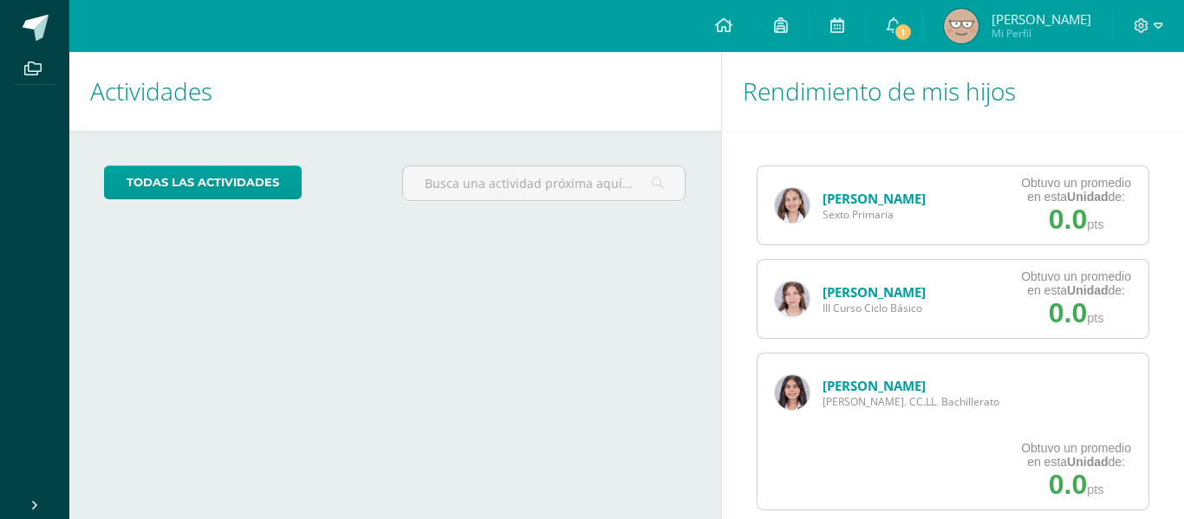
click at [879, 381] on link "[PERSON_NAME]" at bounding box center [874, 385] width 103 height 17
click at [859, 391] on link "[PERSON_NAME]" at bounding box center [874, 385] width 103 height 17
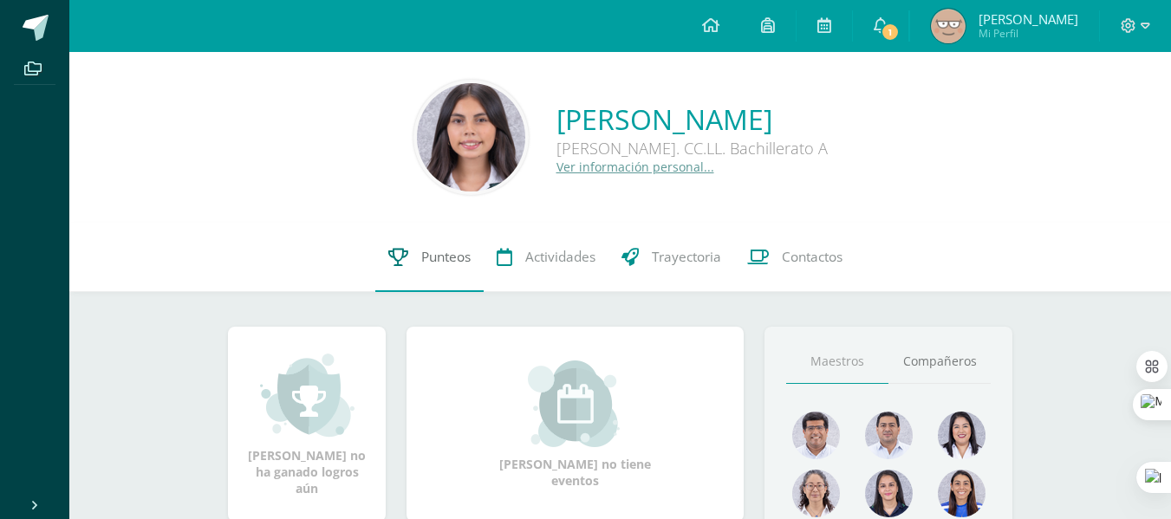
click at [397, 246] on link "Punteos" at bounding box center [429, 257] width 108 height 69
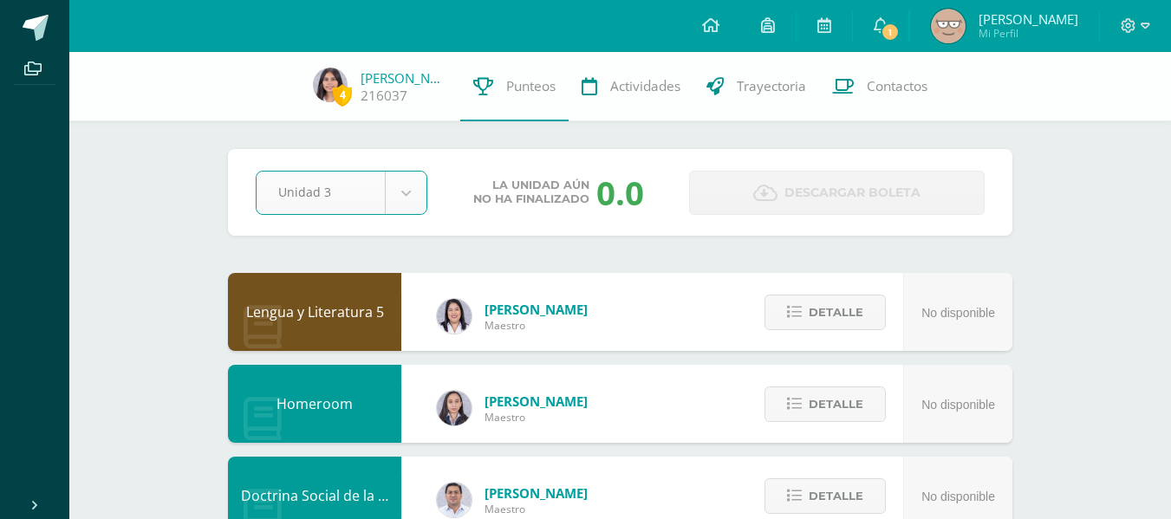
select select "Unidad 3"
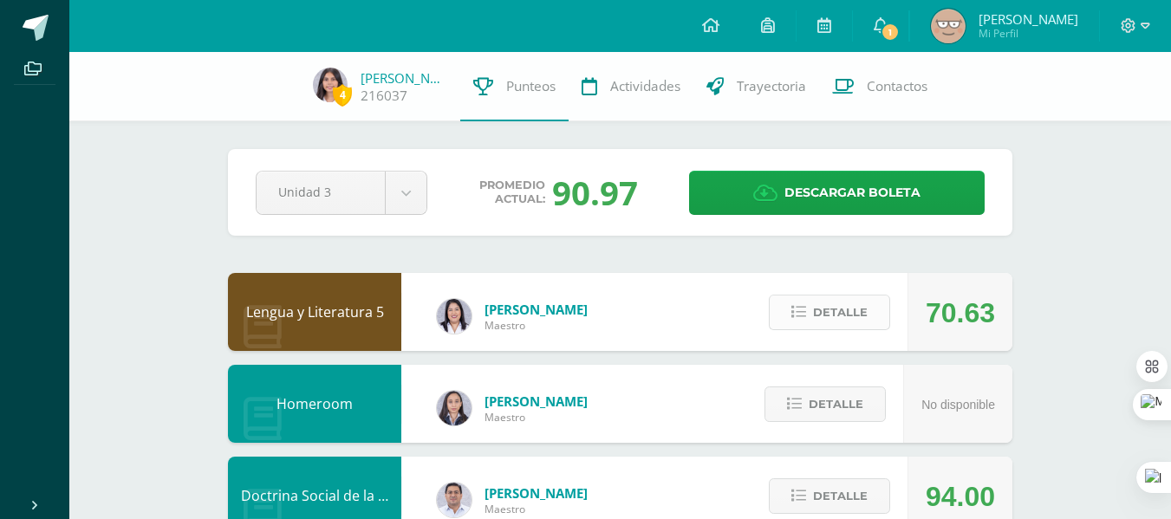
click at [827, 318] on span "Detalle" at bounding box center [840, 312] width 55 height 32
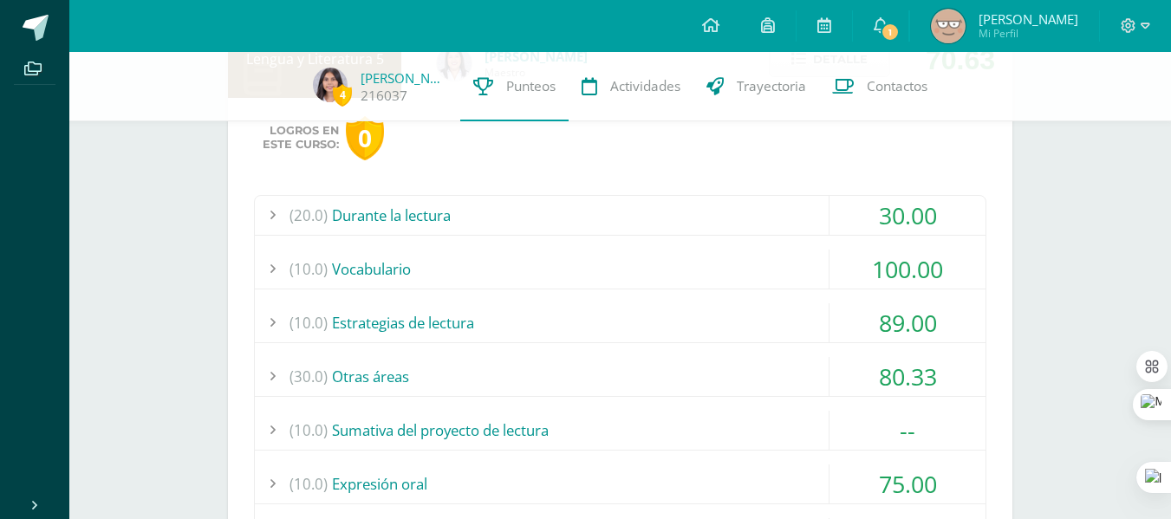
scroll to position [270, 0]
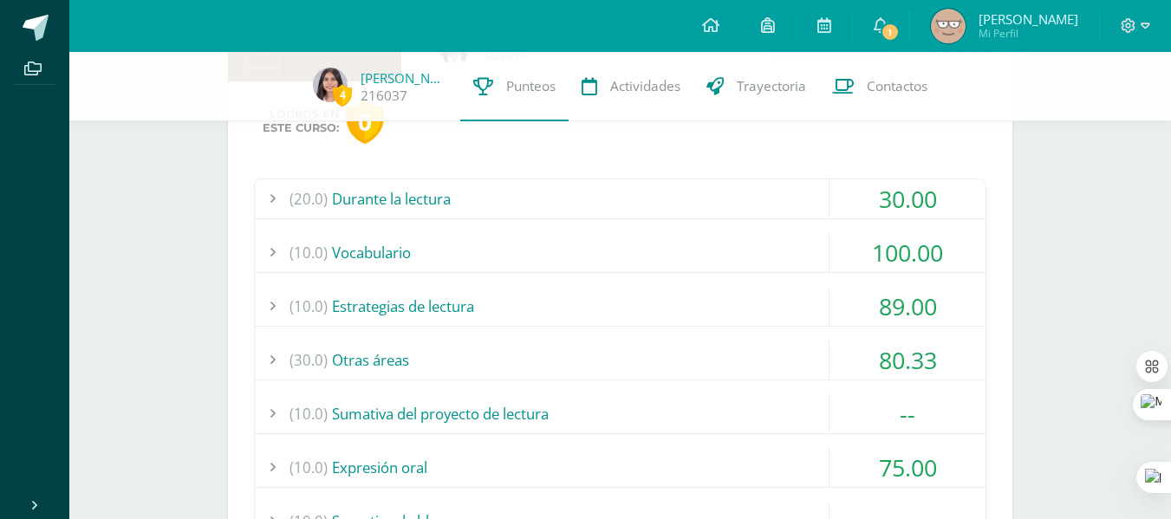
click at [719, 378] on div "(30.0) Otras áreas" at bounding box center [620, 360] width 731 height 39
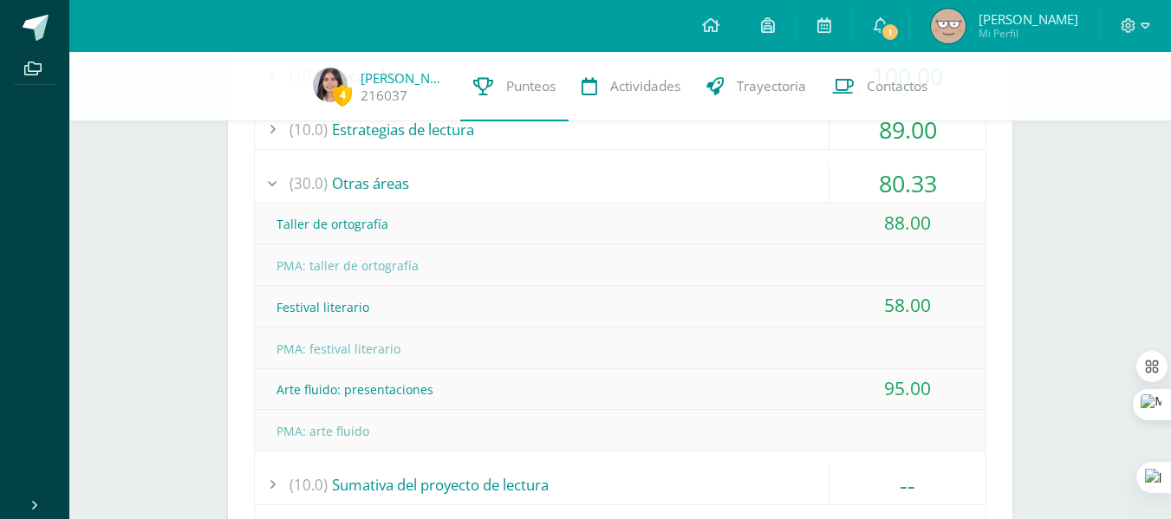
scroll to position [389, 0]
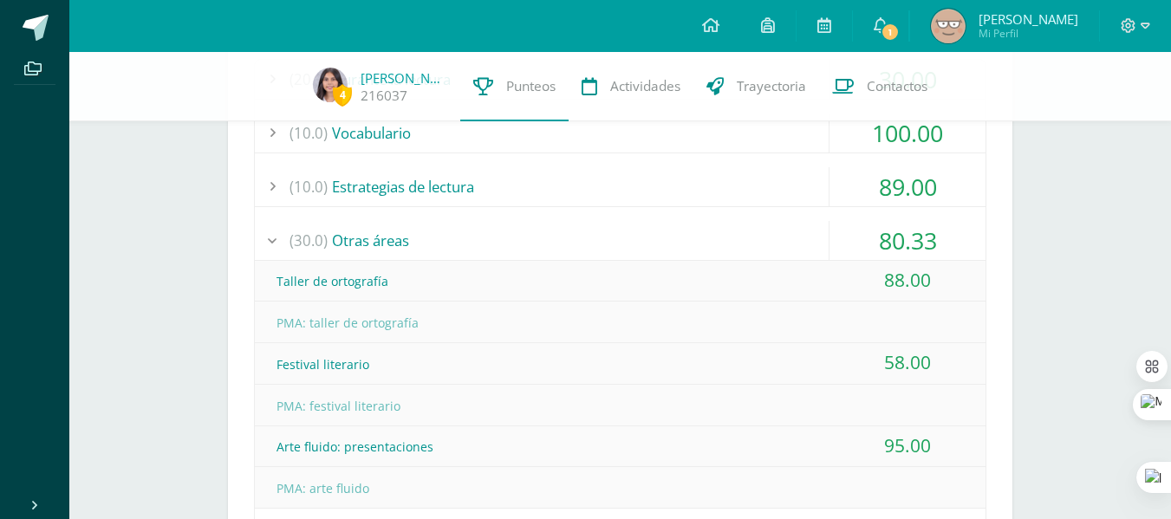
drag, startPoint x: 885, startPoint y: 277, endPoint x: 940, endPoint y: 285, distance: 55.3
click at [940, 285] on div "88.00" at bounding box center [908, 280] width 156 height 39
click at [889, 278] on div "88.00" at bounding box center [908, 280] width 156 height 39
click at [882, 269] on div "88.00" at bounding box center [908, 280] width 156 height 39
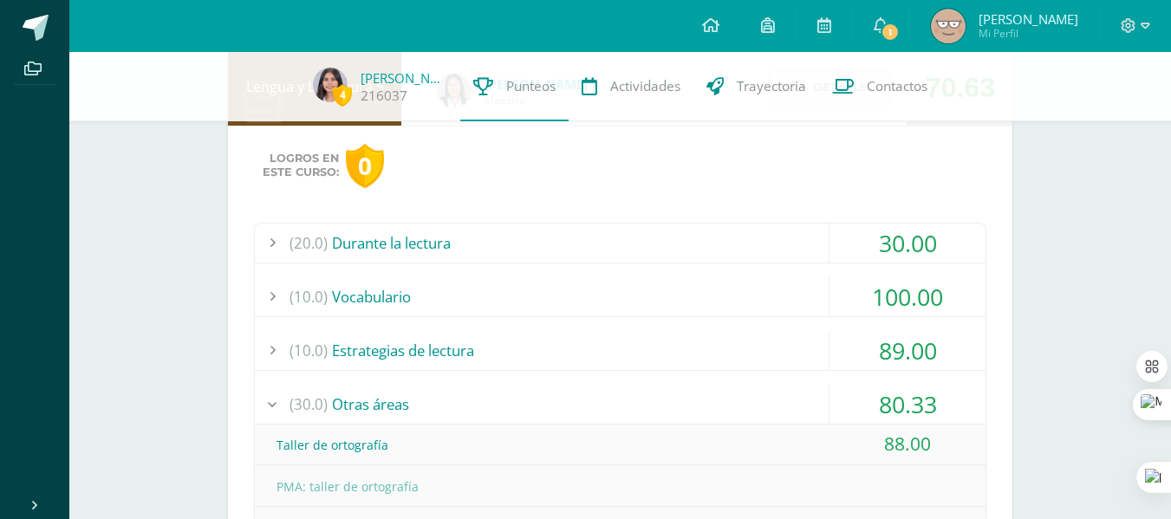
scroll to position [225, 0]
click at [669, 412] on div "(30.0) Otras áreas" at bounding box center [620, 405] width 731 height 39
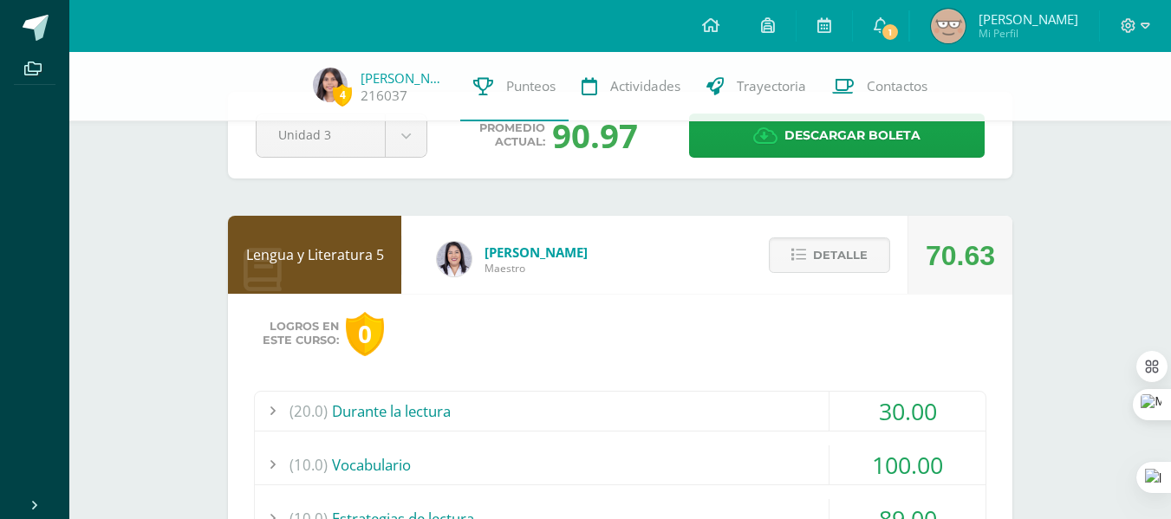
scroll to position [53, 0]
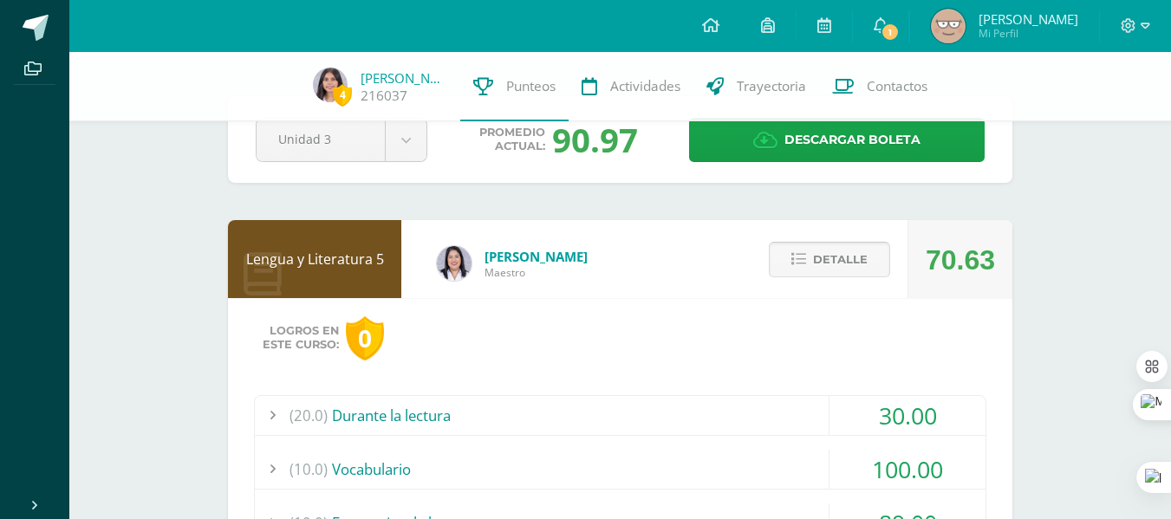
click at [804, 255] on icon at bounding box center [798, 259] width 15 height 15
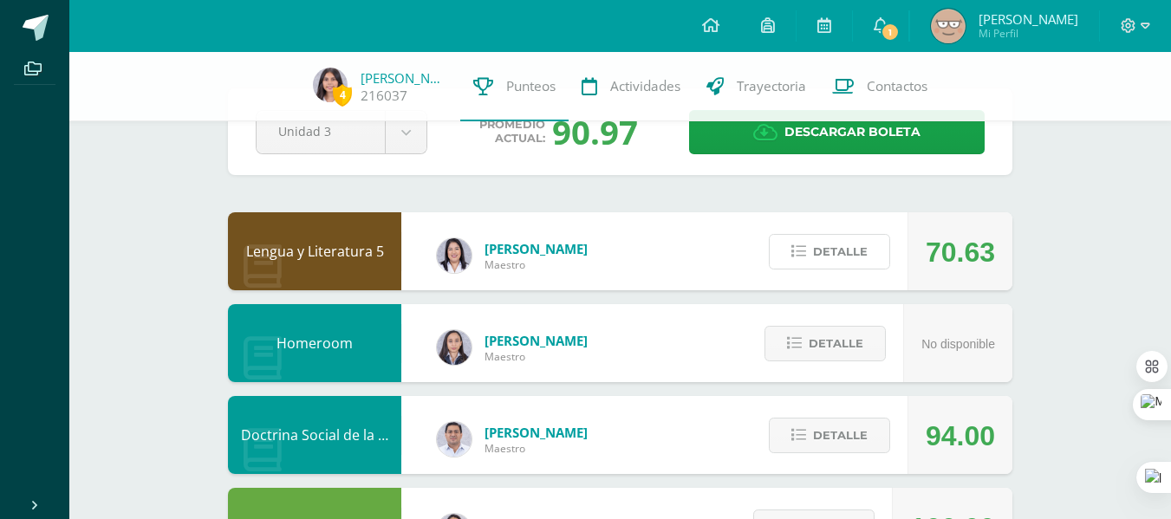
scroll to position [0, 0]
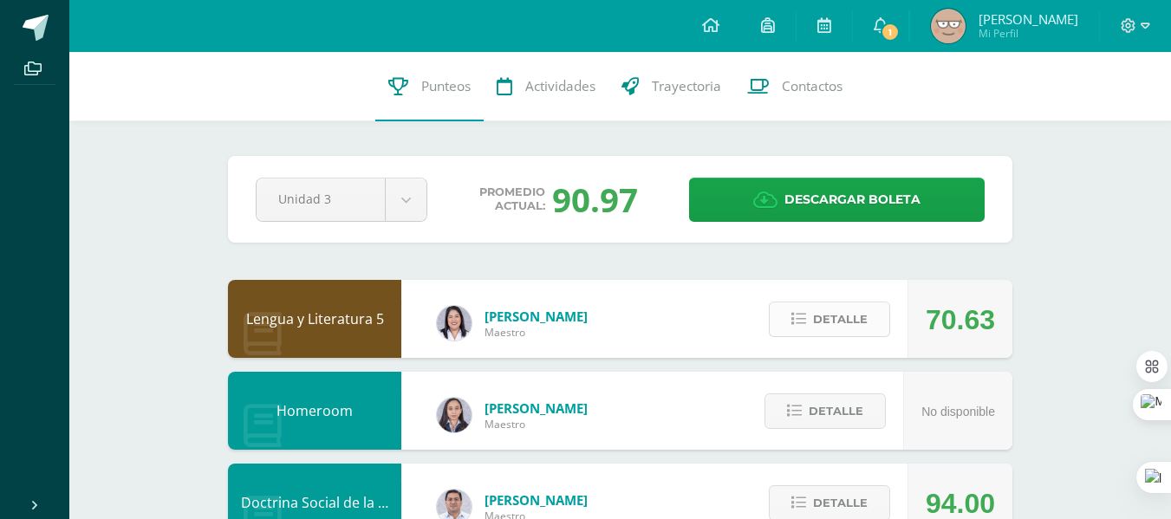
click at [819, 302] on button "Detalle" at bounding box center [829, 320] width 121 height 36
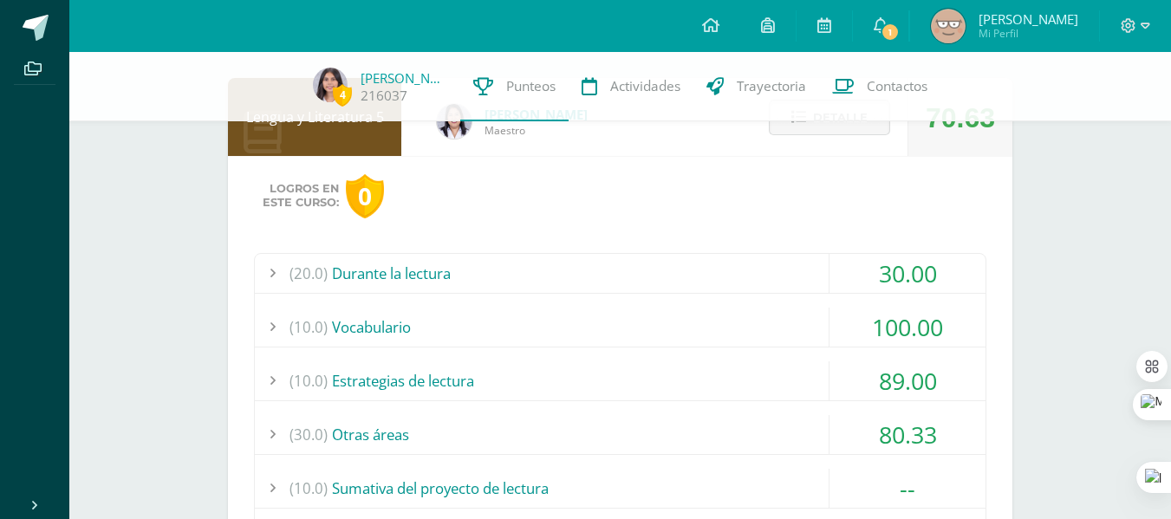
scroll to position [196, 0]
click at [753, 259] on div "(20.0) Durante la lectura" at bounding box center [620, 272] width 731 height 39
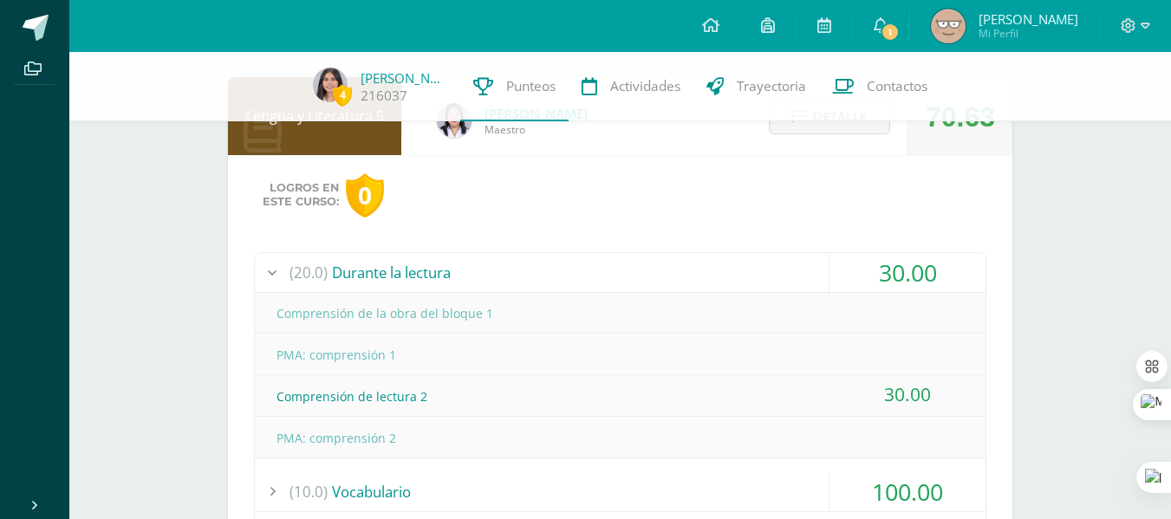
click at [755, 262] on div "(20.0) Durante la lectura" at bounding box center [620, 272] width 731 height 39
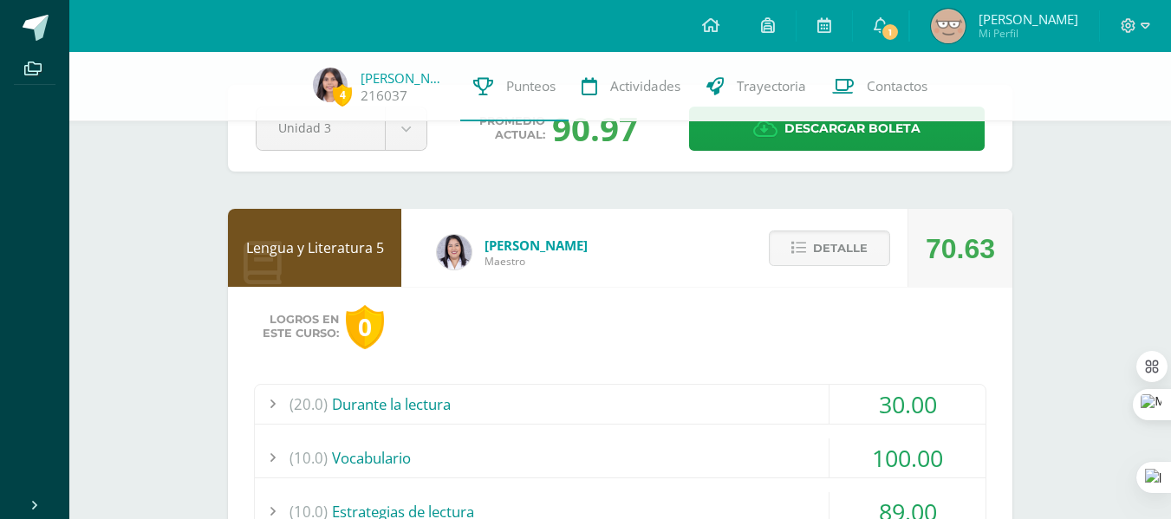
scroll to position [63, 0]
click at [843, 251] on span "Detalle" at bounding box center [840, 249] width 55 height 32
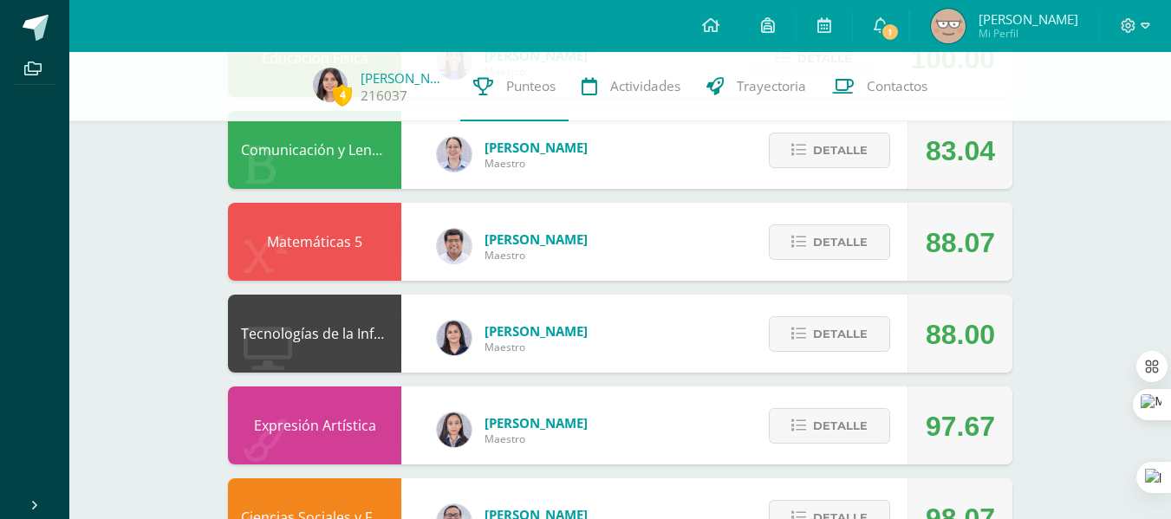
scroll to position [531, 0]
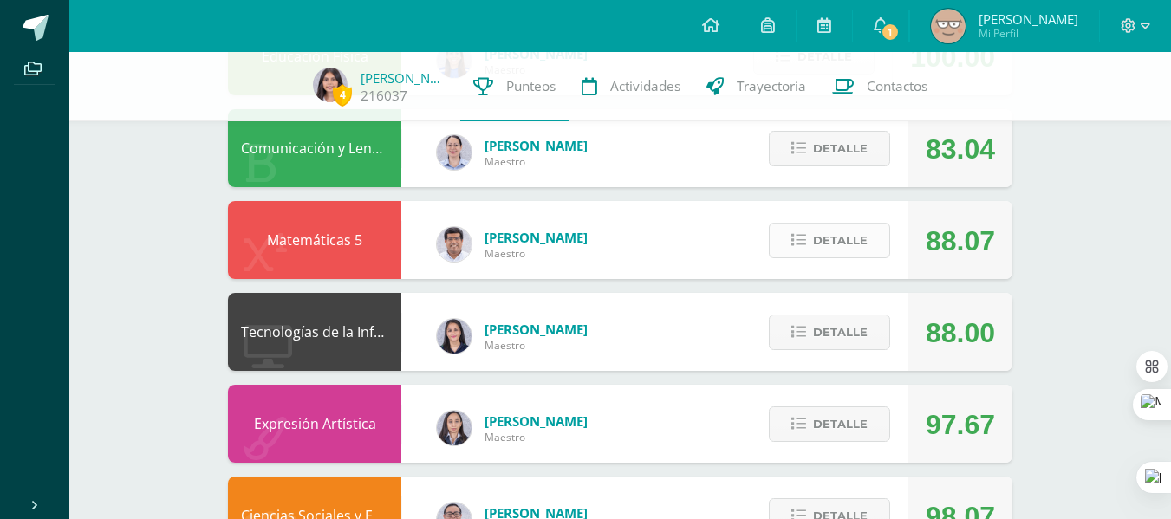
click at [841, 245] on span "Detalle" at bounding box center [840, 241] width 55 height 32
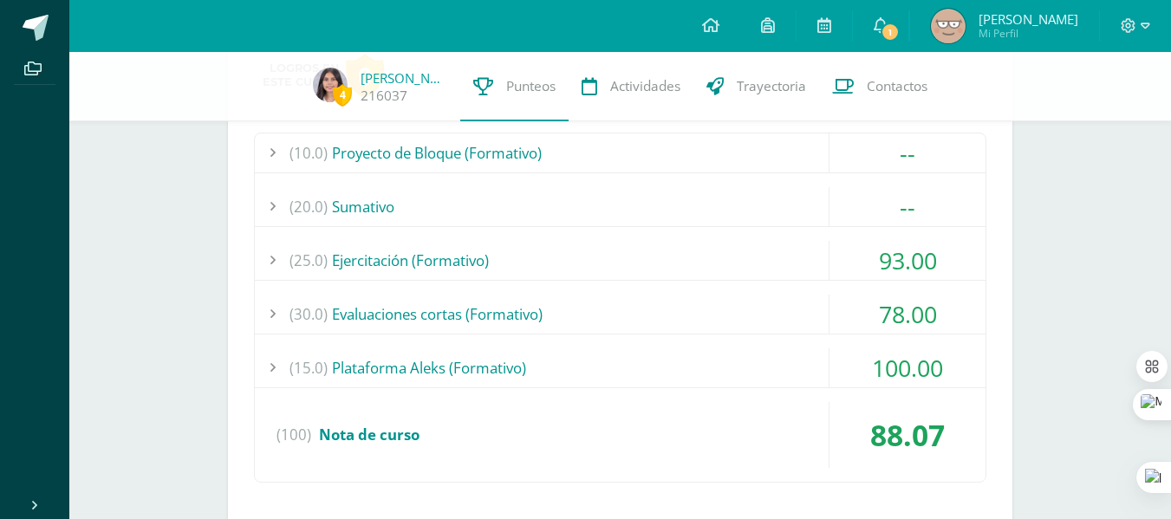
scroll to position [791, 0]
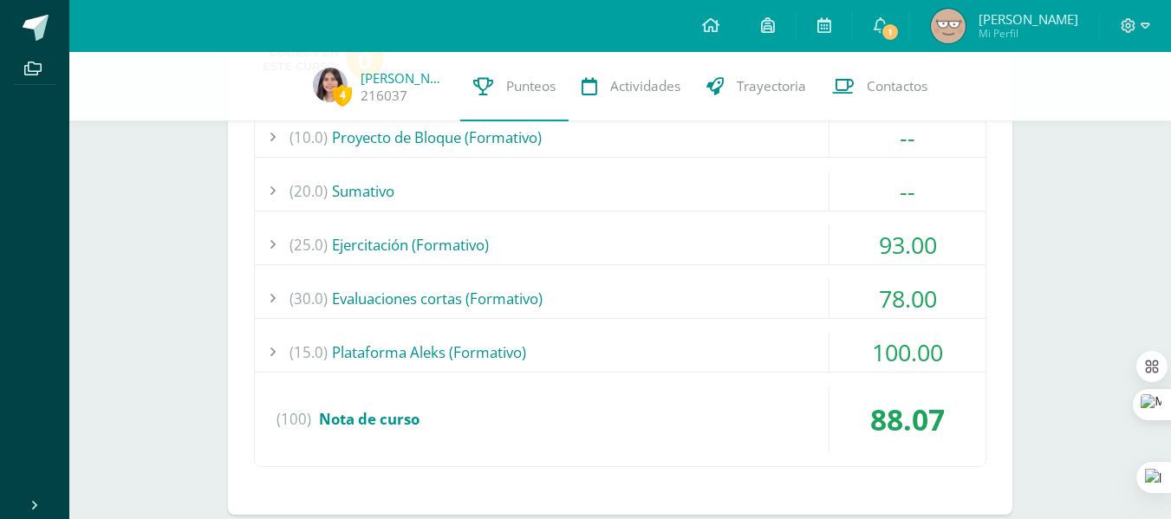
click at [745, 320] on div "(10.0) Proyecto de Bloque (Formativo) -- Sin actividades (20.0) Sumativo --" at bounding box center [620, 292] width 733 height 350
click at [740, 315] on div "(30.0) Evaluaciones cortas (Formativo)" at bounding box center [620, 298] width 731 height 39
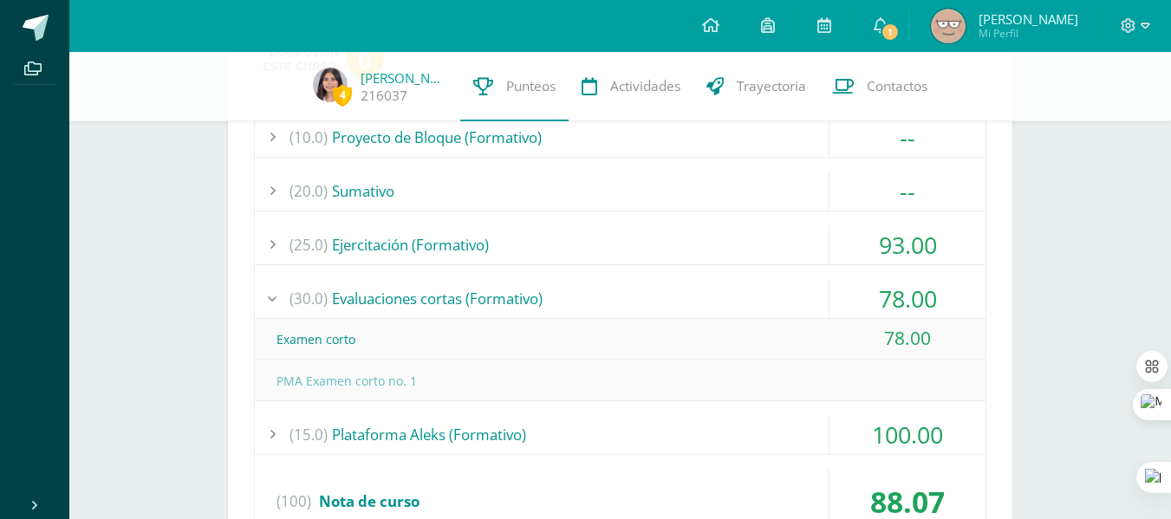
click at [740, 315] on div "(30.0) Evaluaciones cortas (Formativo)" at bounding box center [620, 298] width 731 height 39
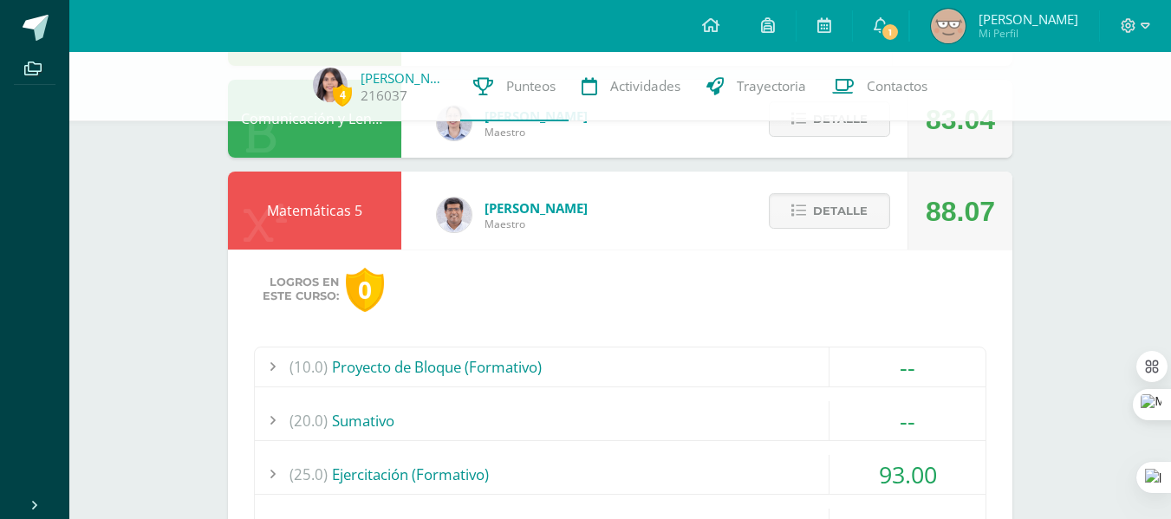
scroll to position [550, 0]
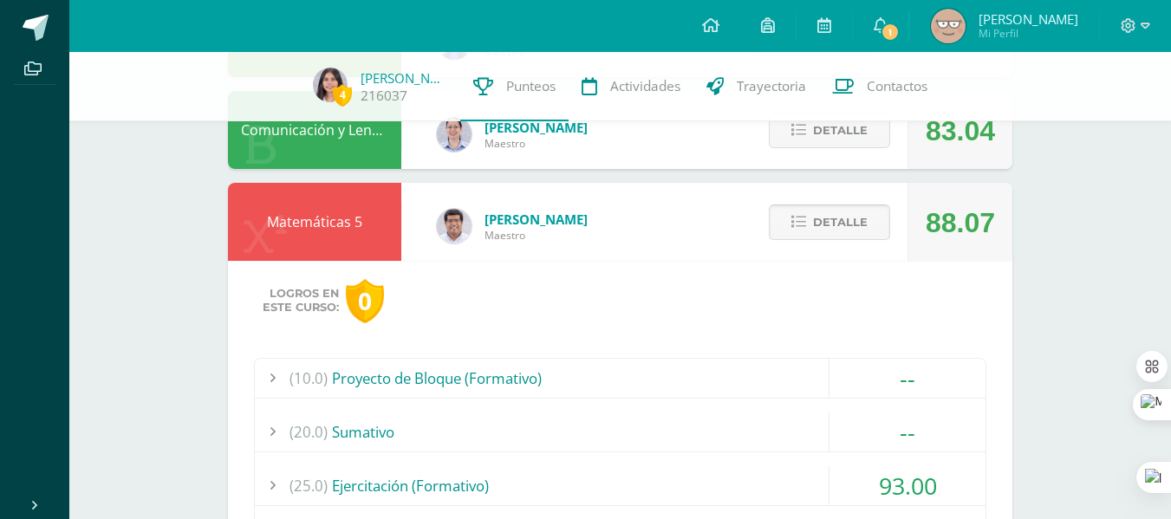
click at [828, 230] on span "Detalle" at bounding box center [840, 222] width 55 height 32
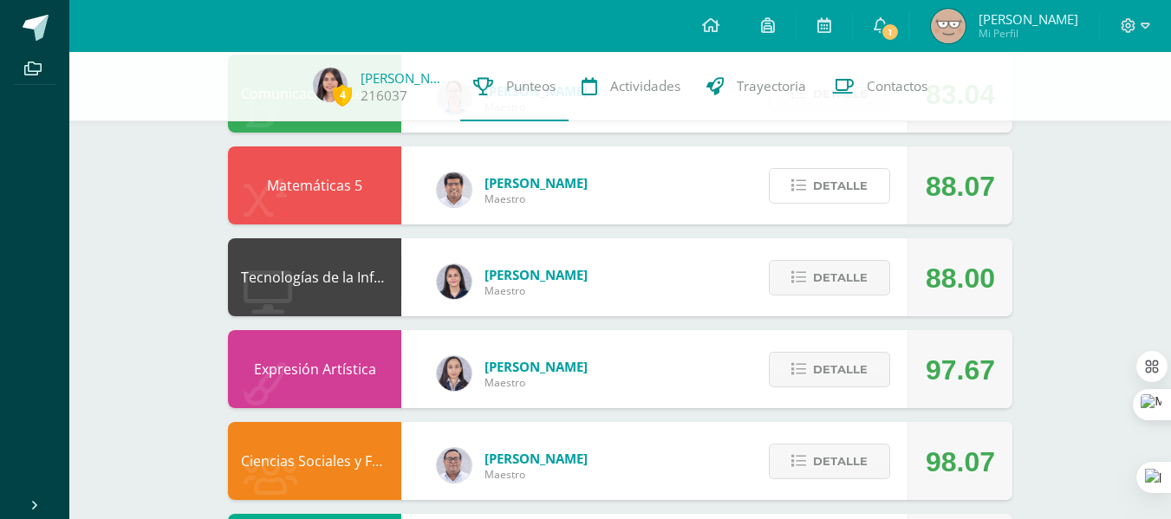
scroll to position [588, 0]
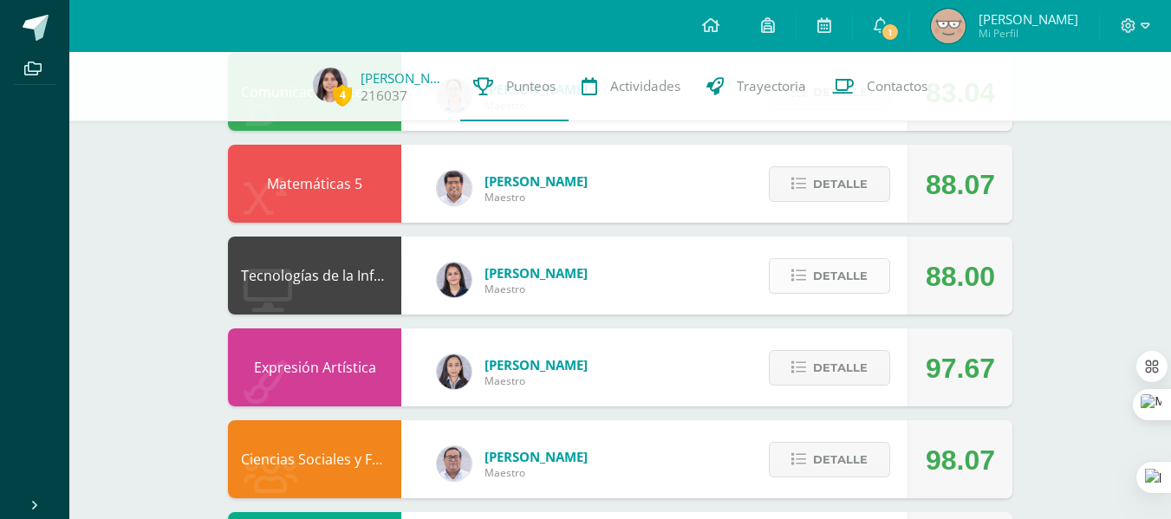
click at [786, 272] on button "Detalle" at bounding box center [829, 276] width 121 height 36
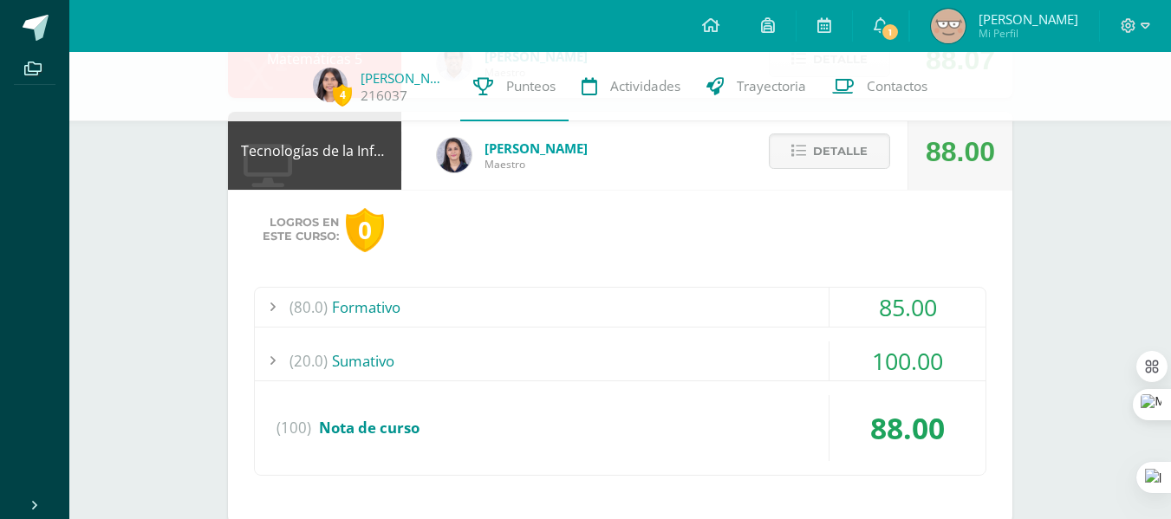
scroll to position [713, 0]
click at [831, 162] on span "Detalle" at bounding box center [840, 150] width 55 height 32
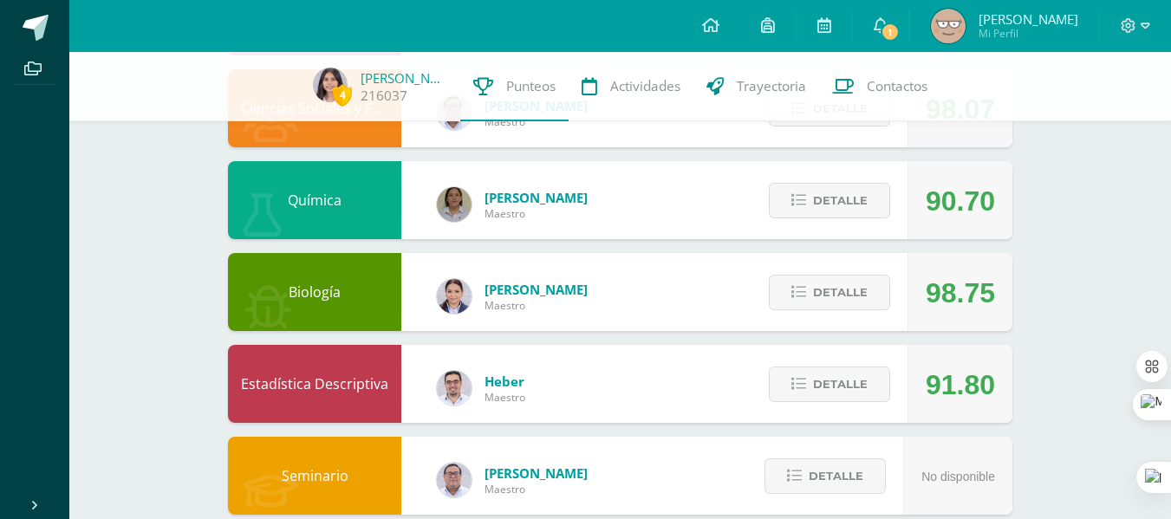
scroll to position [969, 0]
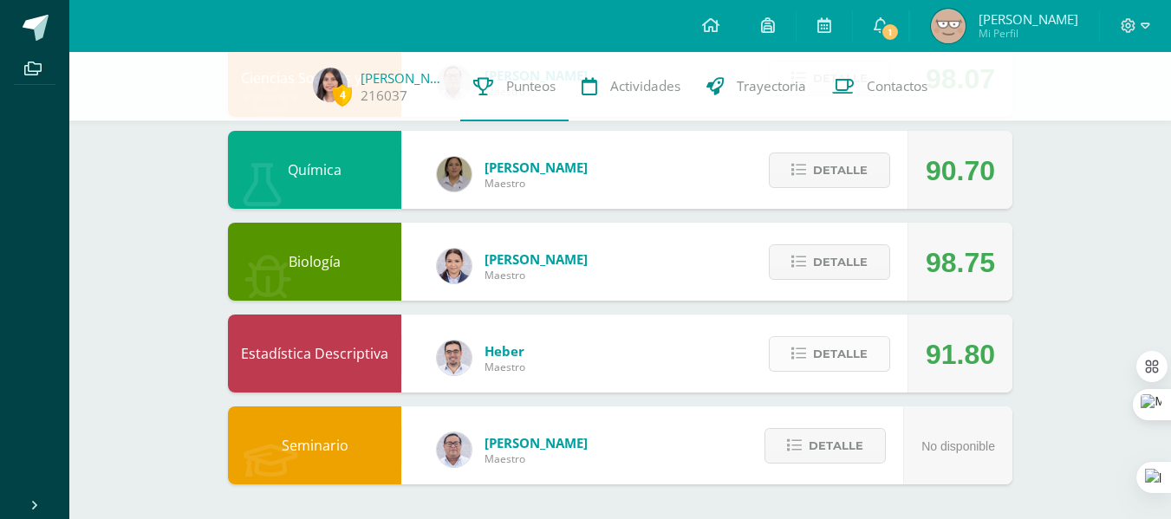
click at [836, 350] on span "Detalle" at bounding box center [840, 354] width 55 height 32
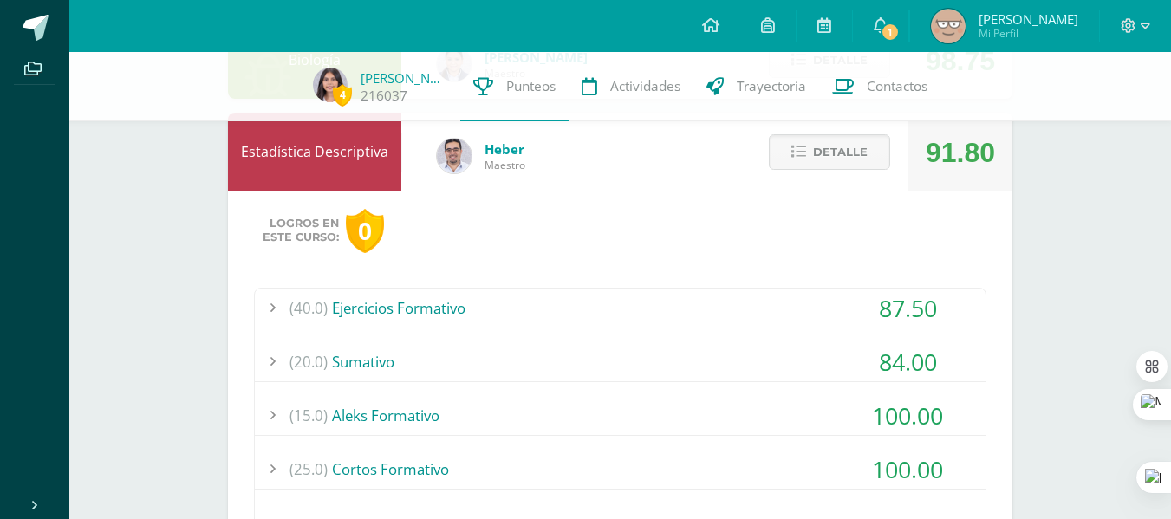
scroll to position [1172, 0]
click at [789, 290] on div "(40.0) Ejercicios Formativo" at bounding box center [620, 307] width 731 height 39
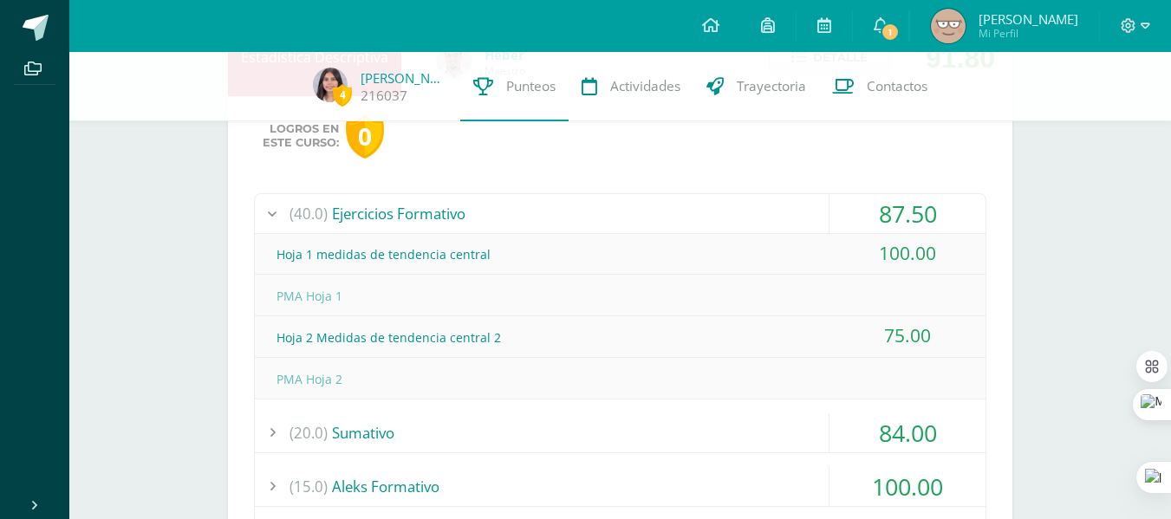
scroll to position [1267, 0]
click at [683, 186] on div "Logros en este curso: 0 (40.0) Ejercicios Formativo 87.50 Hoja 1 medidas de ten…" at bounding box center [620, 398] width 785 height 607
click at [687, 201] on div "(40.0) Ejercicios Formativo" at bounding box center [620, 212] width 731 height 39
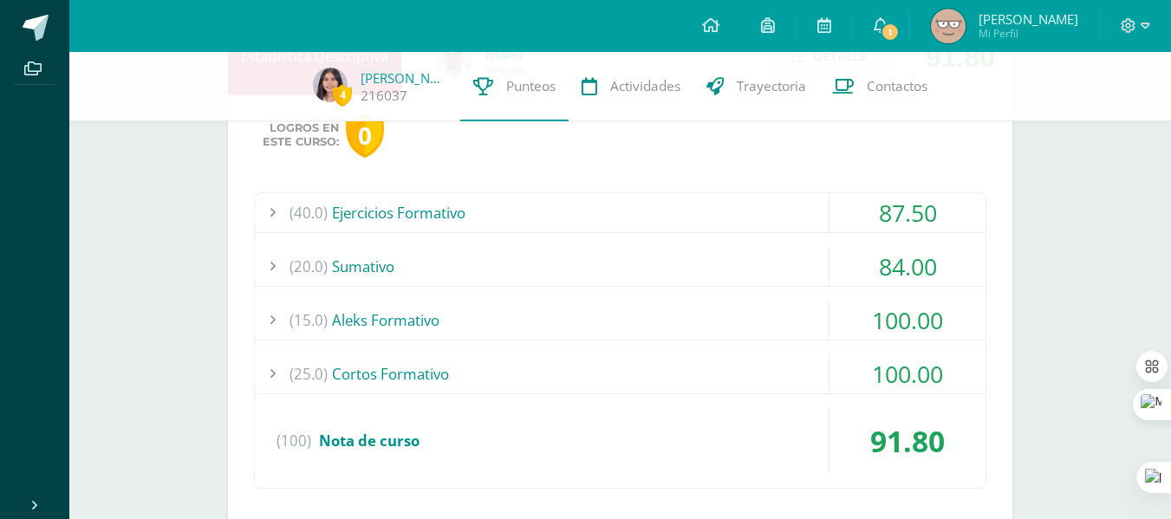
click at [754, 269] on div "(20.0) Sumativo" at bounding box center [620, 266] width 731 height 39
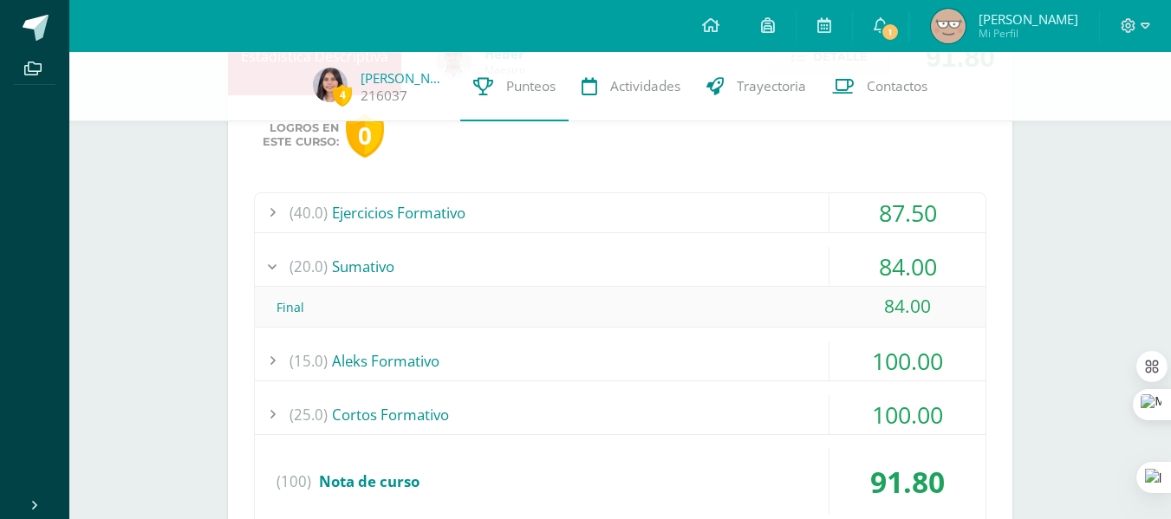
click at [714, 269] on div "(20.0) Sumativo" at bounding box center [620, 266] width 731 height 39
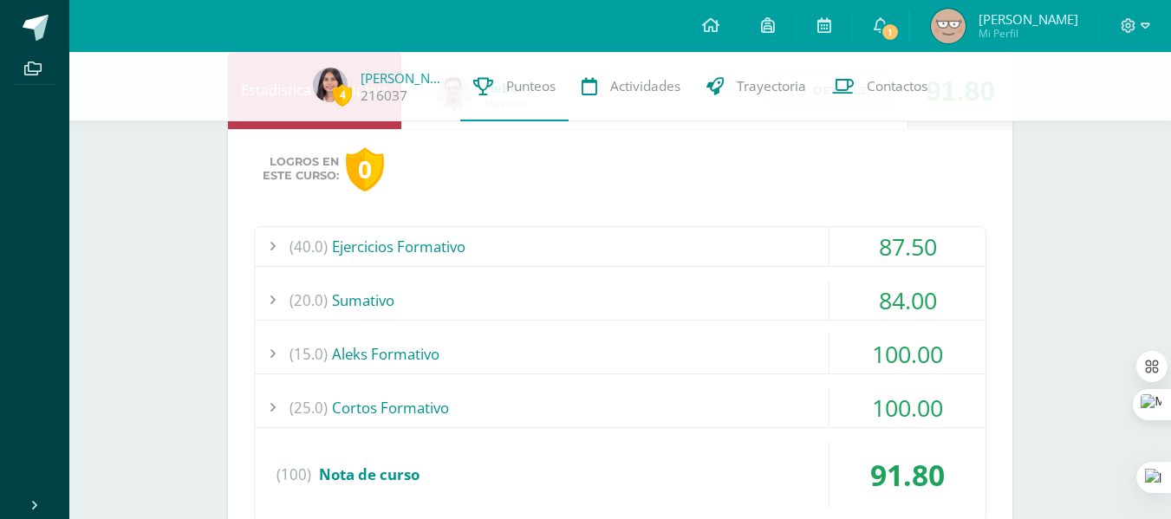
scroll to position [1235, 0]
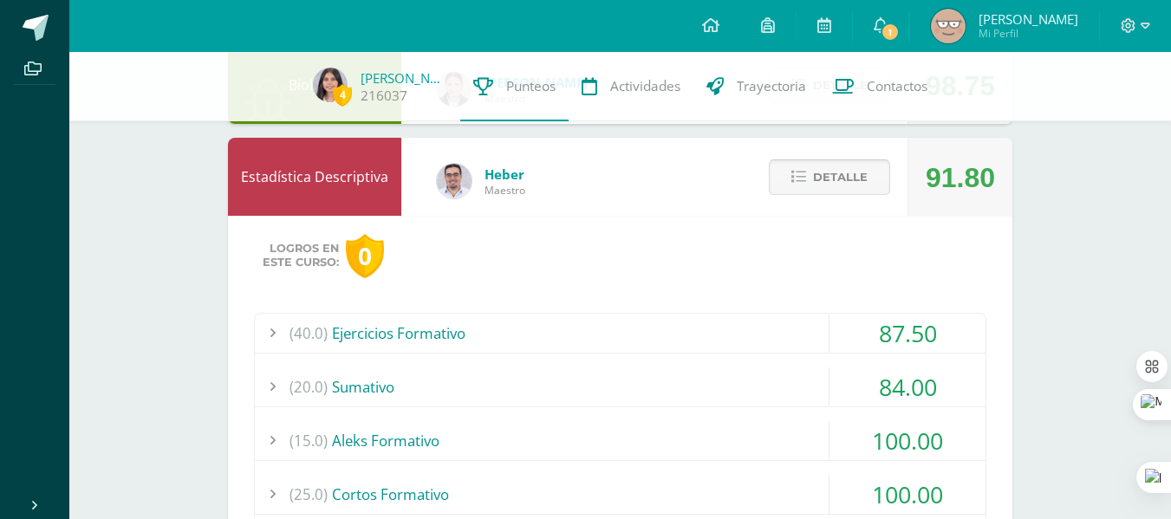
click at [875, 185] on button "Detalle" at bounding box center [829, 178] width 121 height 36
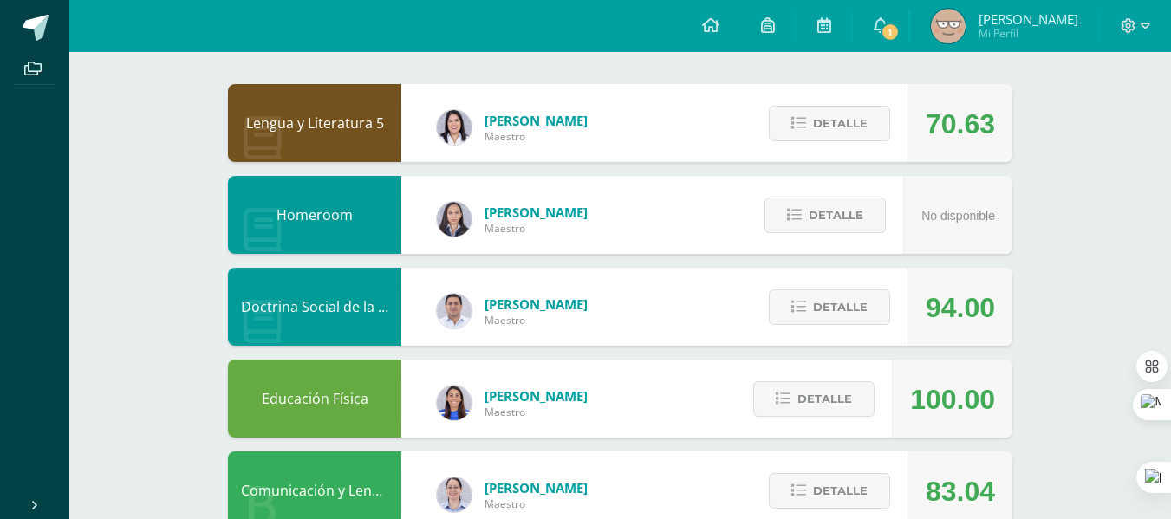
scroll to position [0, 0]
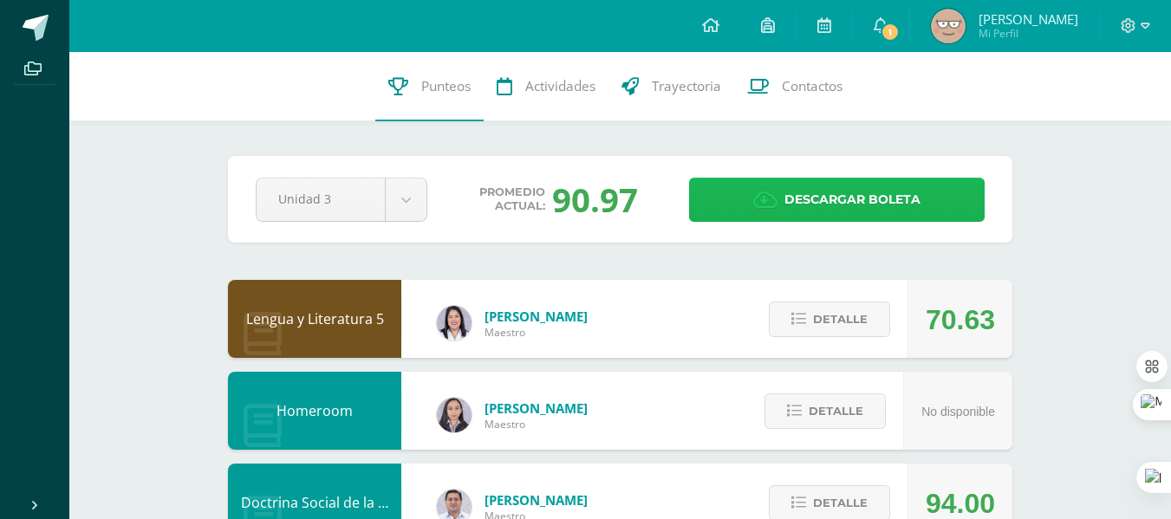
click at [843, 202] on span "Descargar boleta" at bounding box center [853, 200] width 136 height 42
